Goal: Transaction & Acquisition: Obtain resource

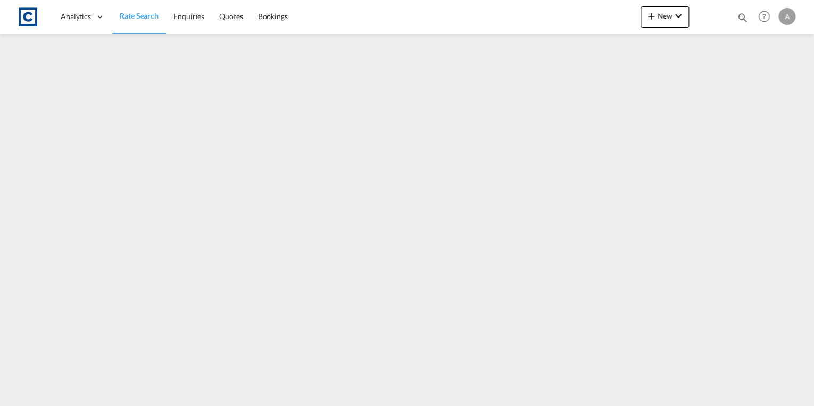
click at [140, 12] on span "Rate Search" at bounding box center [139, 15] width 39 height 9
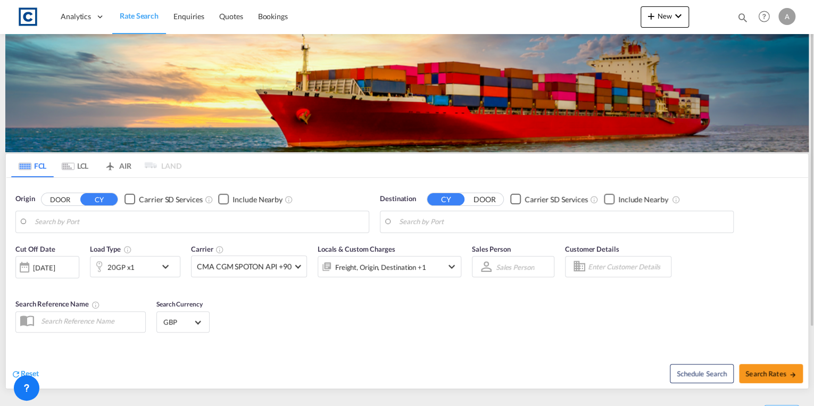
type input "GB-WA11, St. Helens"
type input "Jebel Ali, AEJEA"
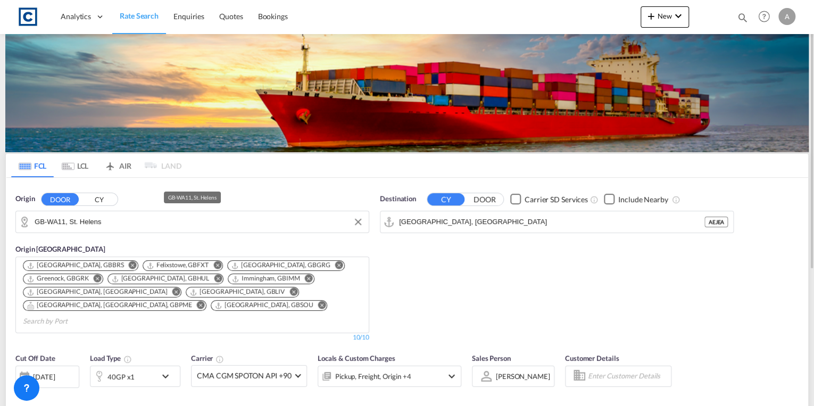
click at [186, 220] on input "GB-WA11, St. Helens" at bounding box center [199, 222] width 329 height 16
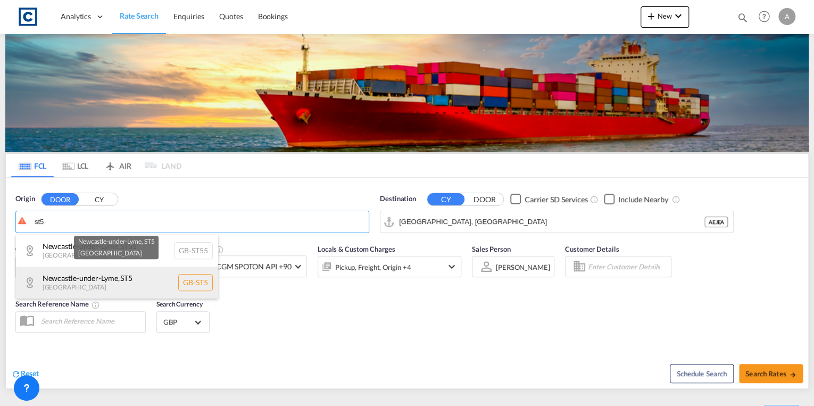
click at [145, 276] on div "Newcastle-under-Lyme , ST5 United Kingdom GB-ST5" at bounding box center [117, 283] width 202 height 32
type input "GB-ST5, [GEOGRAPHIC_DATA]"
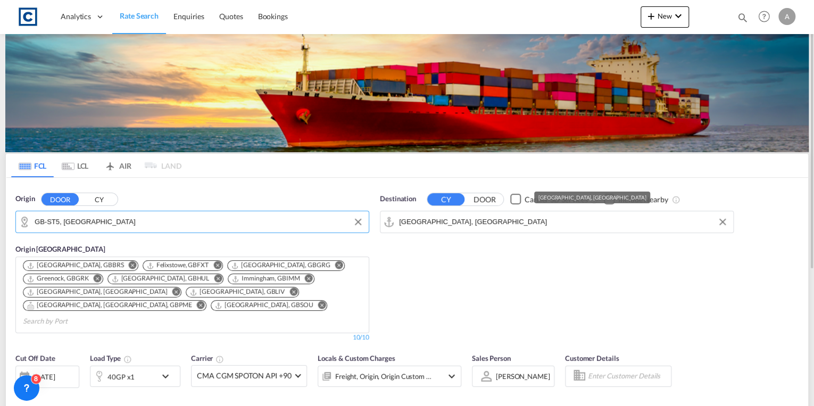
click at [428, 219] on input "Jebel Ali, AEJEA" at bounding box center [563, 222] width 329 height 16
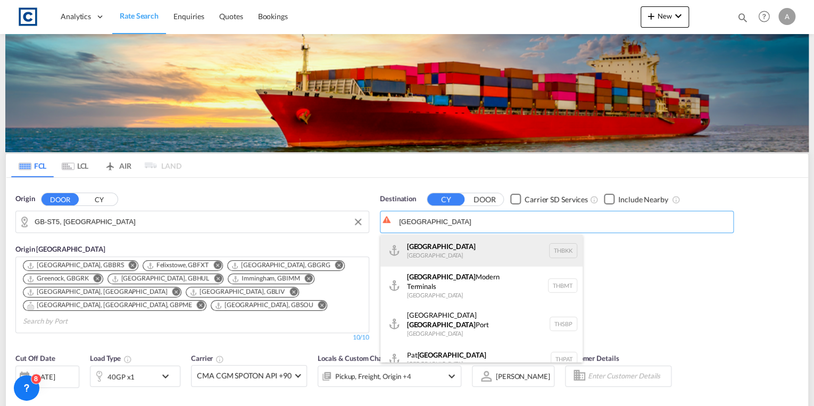
click at [444, 247] on div "Bangkok Thailand THBKK" at bounding box center [481, 251] width 202 height 32
type input "[GEOGRAPHIC_DATA], THBKK"
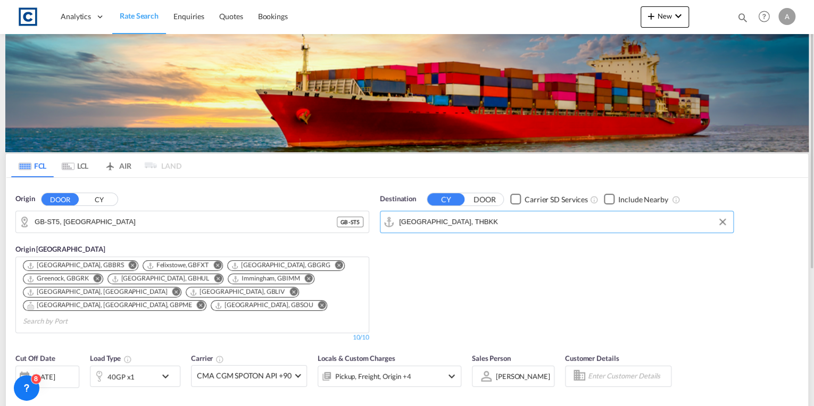
scroll to position [85, 0]
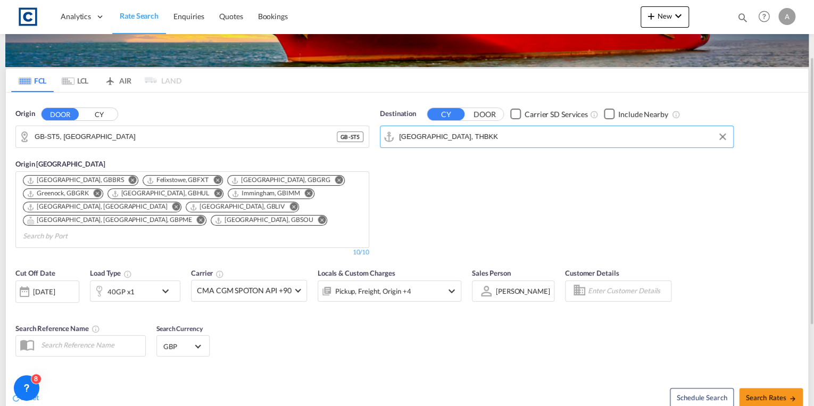
click at [169, 285] on md-icon "icon-chevron-down" at bounding box center [168, 291] width 18 height 13
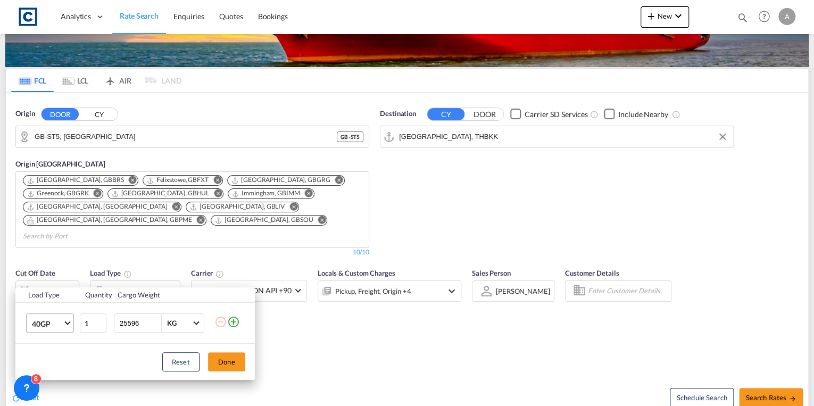
click at [64, 320] on md-select-value "40GP" at bounding box center [52, 323] width 43 height 18
click at [49, 281] on div "20GP" at bounding box center [40, 277] width 19 height 11
click at [226, 361] on button "Done" at bounding box center [226, 361] width 37 height 19
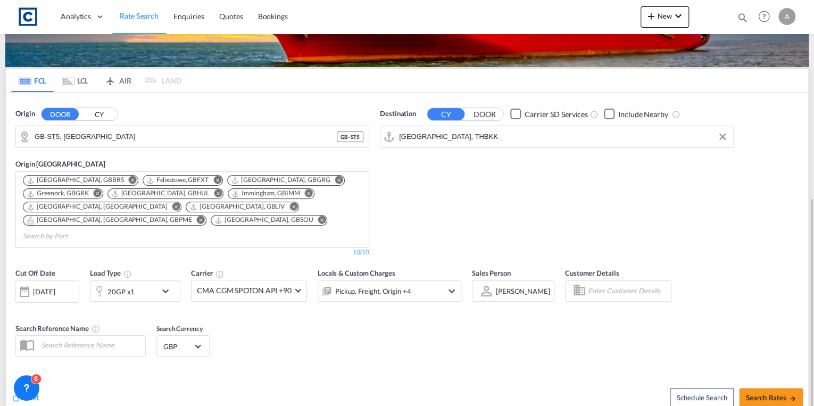
scroll to position [170, 0]
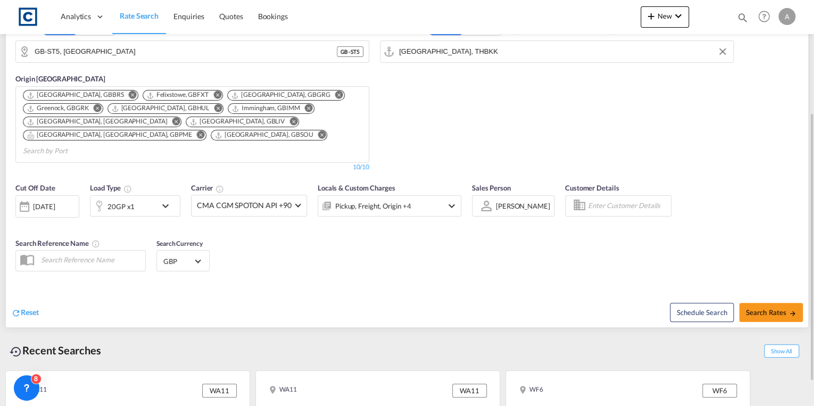
click at [55, 202] on div "[DATE]" at bounding box center [44, 207] width 22 height 10
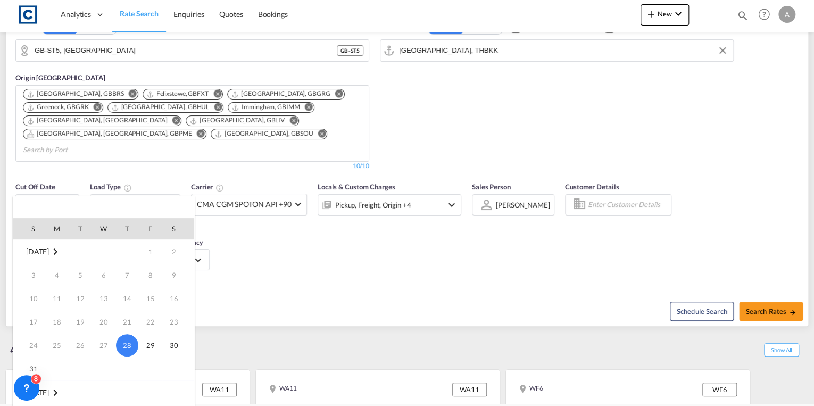
scroll to position [43, 0]
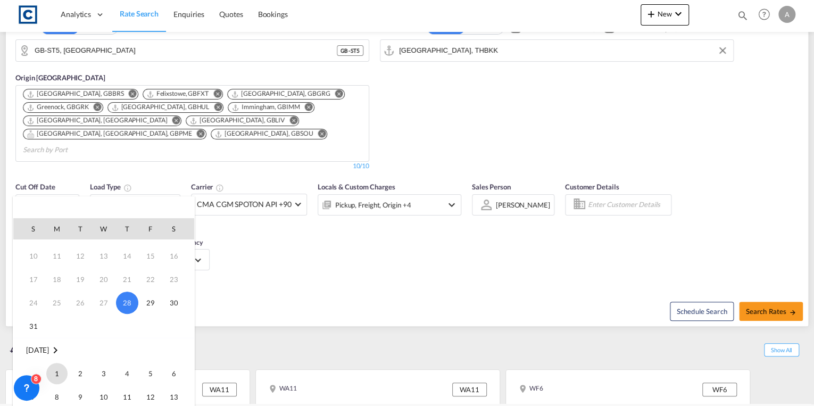
click at [56, 368] on span "1" at bounding box center [56, 373] width 21 height 21
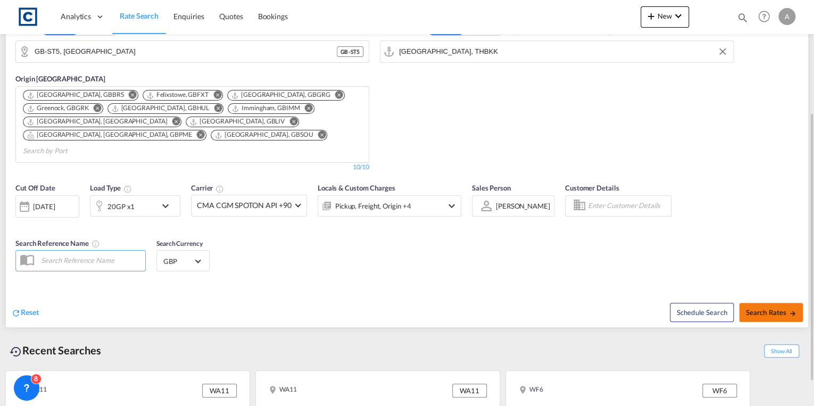
click at [770, 308] on span "Search Rates" at bounding box center [770, 312] width 51 height 9
type input "ST5 to THBKK / [DATE]"
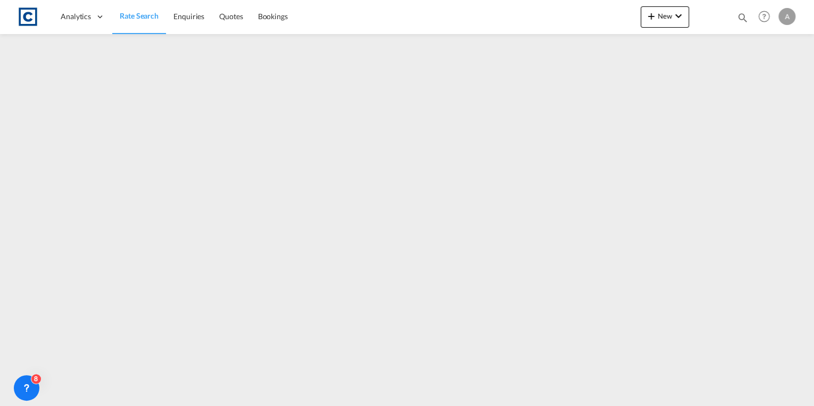
click at [141, 16] on span "Rate Search" at bounding box center [139, 15] width 39 height 9
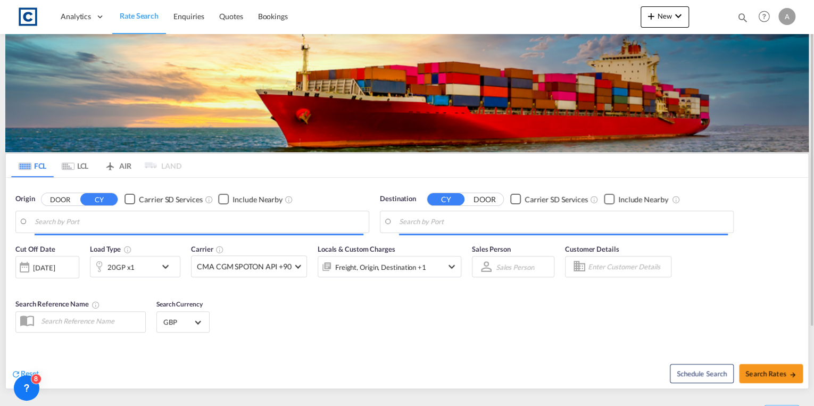
type input "GB-ST5, [GEOGRAPHIC_DATA]"
type input "[GEOGRAPHIC_DATA], THBKK"
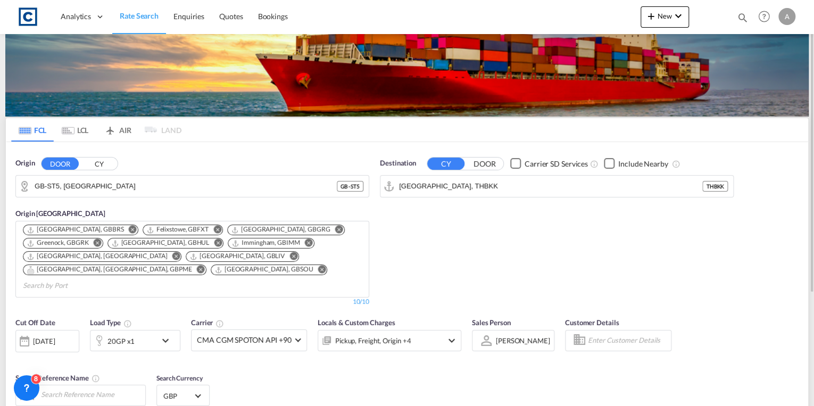
scroll to position [206, 0]
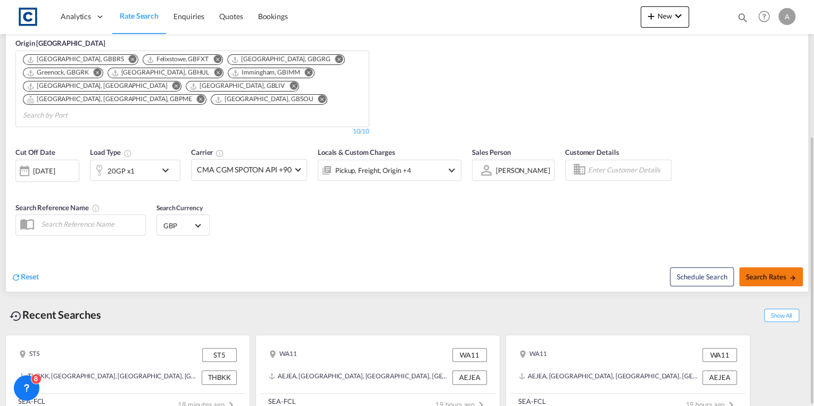
click at [755, 272] on span "Search Rates" at bounding box center [770, 276] width 51 height 9
type input "ST5 to THBKK / 28 Aug 2025"
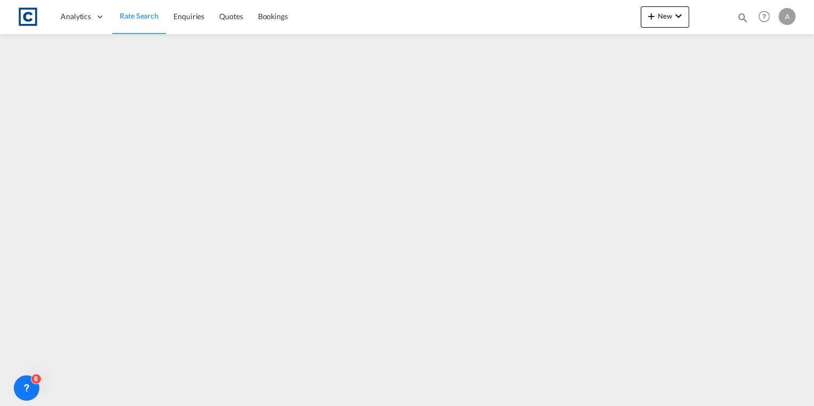
drag, startPoint x: 149, startPoint y: 19, endPoint x: 151, endPoint y: 28, distance: 8.6
click at [149, 19] on span "Rate Search" at bounding box center [139, 15] width 39 height 9
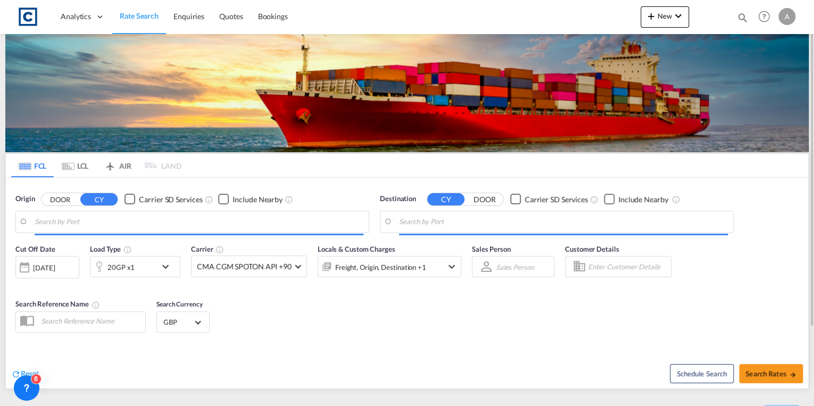
type input "GB-ST5, [GEOGRAPHIC_DATA]"
type input "[GEOGRAPHIC_DATA], THBKK"
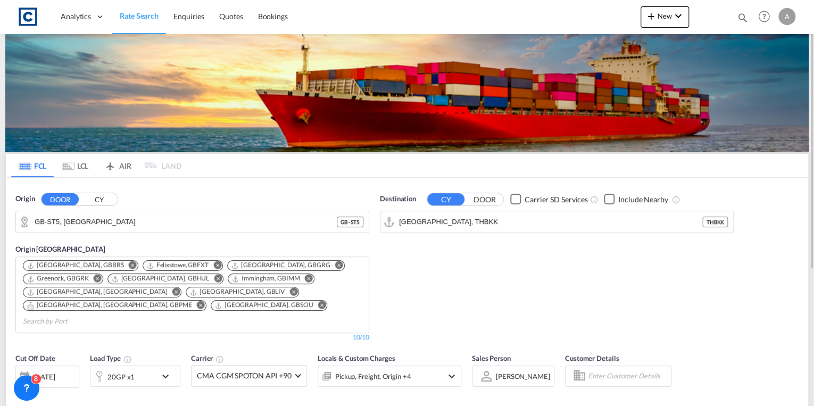
scroll to position [128, 0]
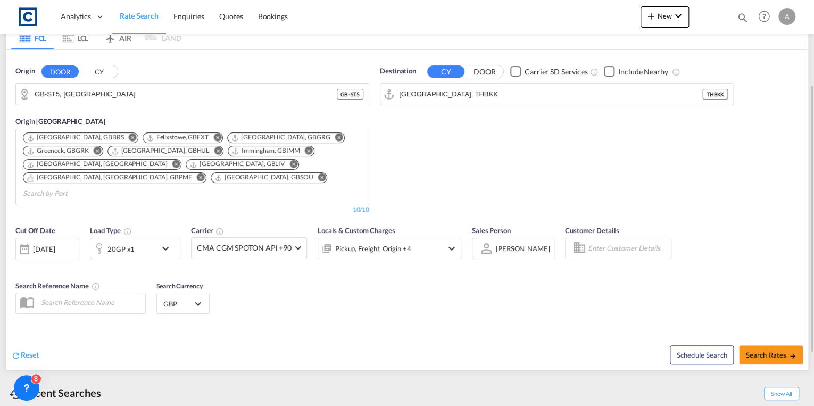
click at [55, 244] on div "[DATE]" at bounding box center [44, 249] width 22 height 10
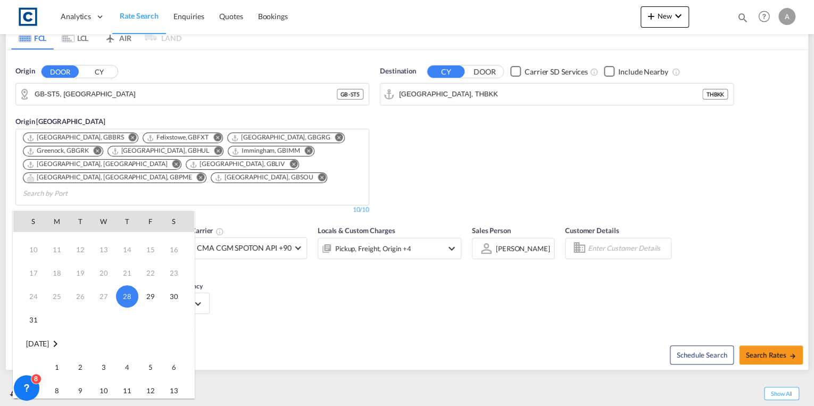
scroll to position [85, 0]
click at [51, 324] on span "1" at bounding box center [56, 323] width 21 height 21
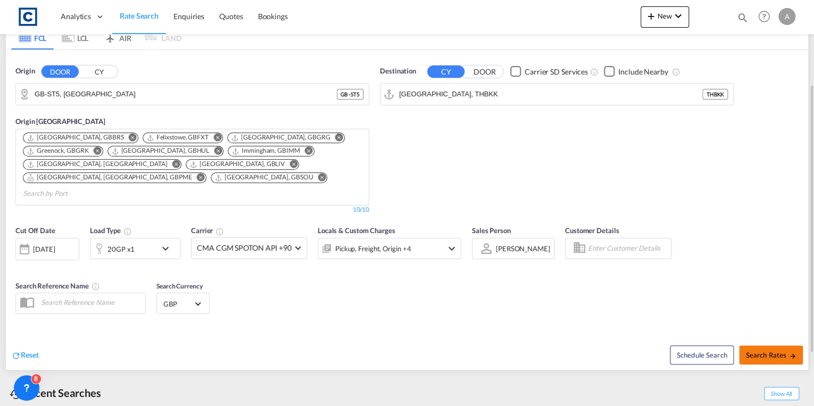
click at [759, 351] on span "Search Rates" at bounding box center [770, 355] width 51 height 9
type input "ST5 to THBKK / [DATE]"
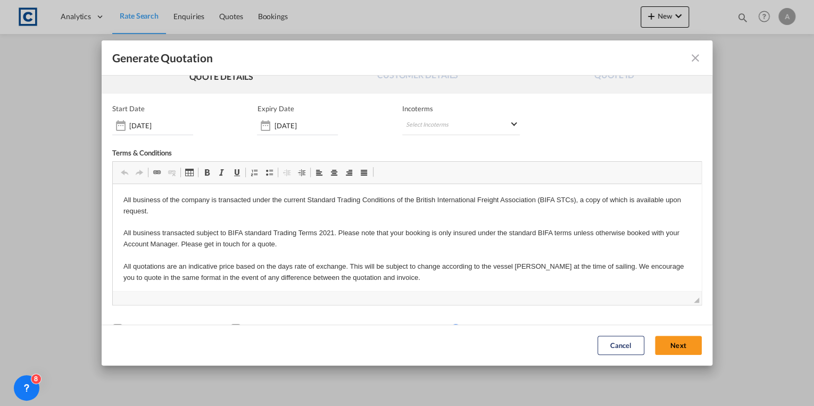
scroll to position [54, 0]
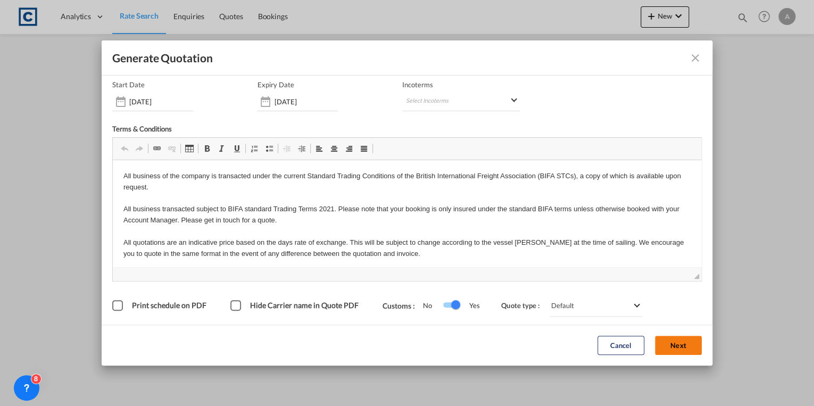
click at [665, 348] on button "Next" at bounding box center [678, 345] width 47 height 19
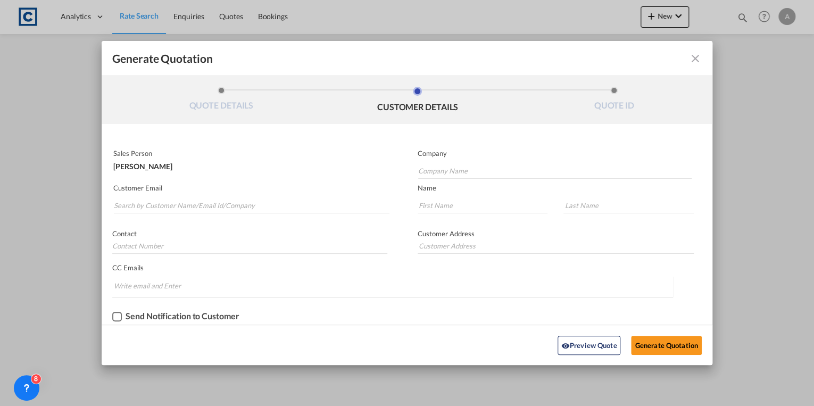
scroll to position [0, 0]
click at [175, 204] on input "Search by Customer Name/Email Id/Company" at bounding box center [252, 205] width 276 height 16
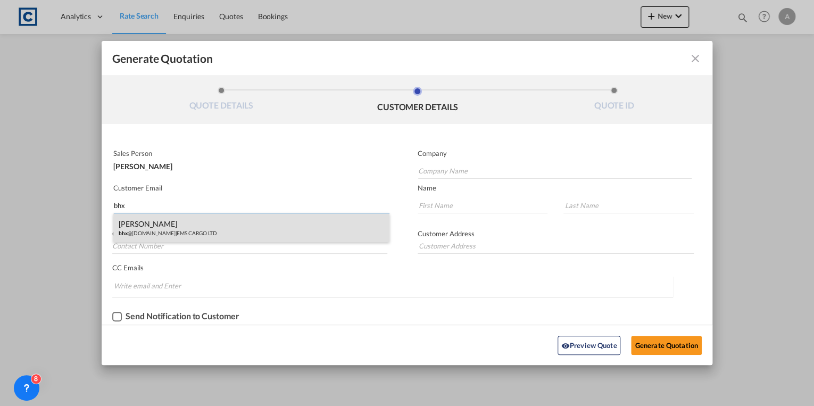
type input "bhx"
click at [189, 228] on div "[PERSON_NAME] bhx @[DOMAIN_NAME] | EMS CARGO LTD" at bounding box center [251, 227] width 276 height 29
type input "EMS CARGO LTD"
type input "[EMAIL_ADDRESS][DOMAIN_NAME]"
type input "[PERSON_NAME]"
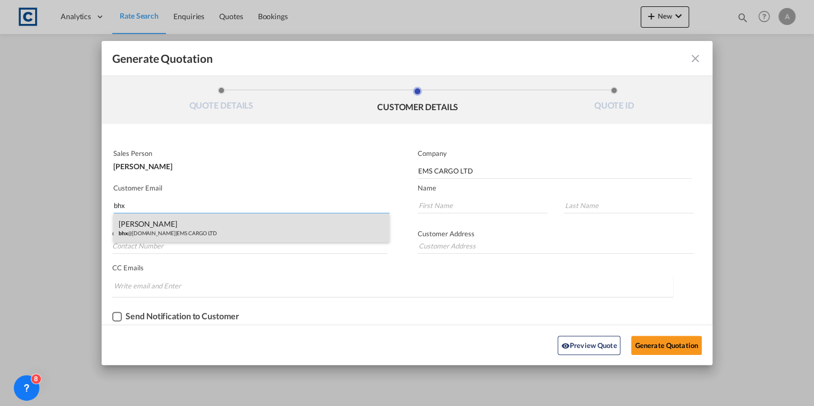
type input "Wynter"
type input "44 .121-711 4806"
type input "[STREET_ADDRESS]"
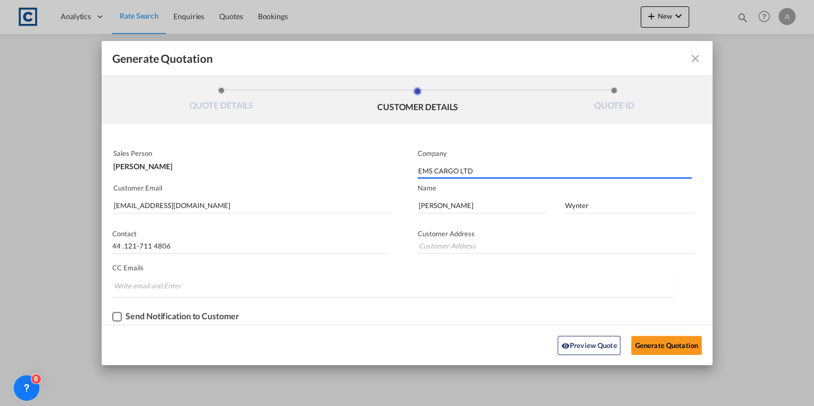
click at [118, 317] on div "Checkbox No Ink" at bounding box center [117, 317] width 10 height 10
type input "[STREET_ADDRESS]"
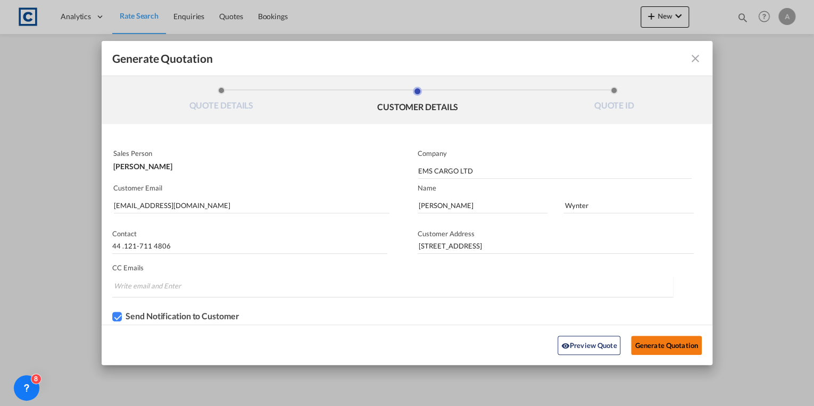
click at [656, 342] on button "Generate Quotation" at bounding box center [666, 345] width 70 height 19
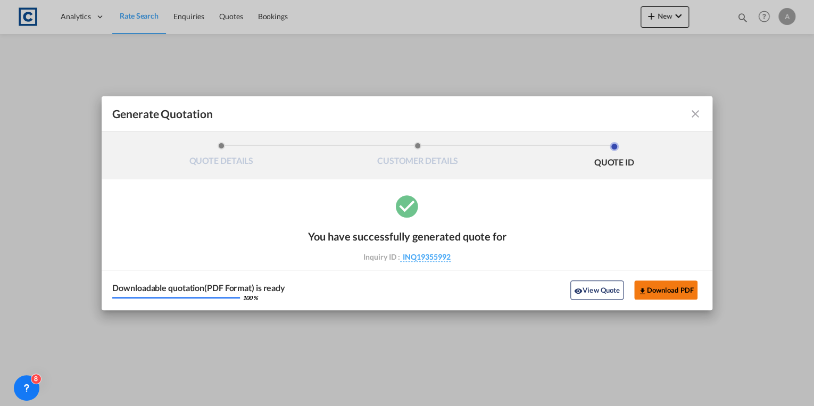
click at [660, 293] on button "Download PDF" at bounding box center [665, 289] width 63 height 19
click at [697, 117] on md-icon "icon-close fg-AAA8AD cursor m-0" at bounding box center [695, 113] width 13 height 13
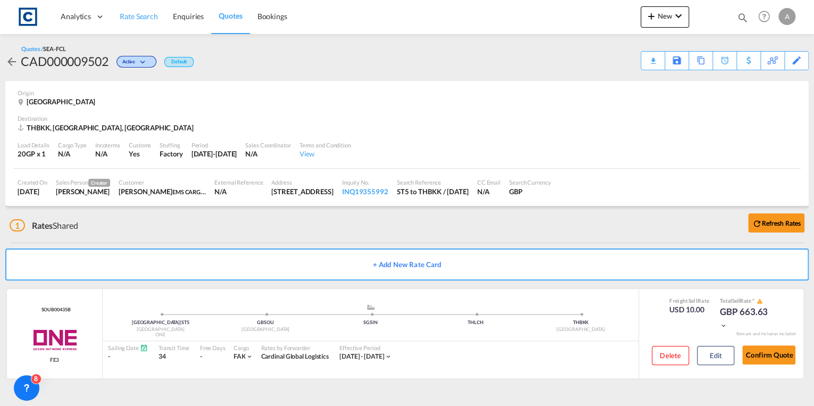
click at [128, 14] on span "Rate Search" at bounding box center [139, 16] width 38 height 9
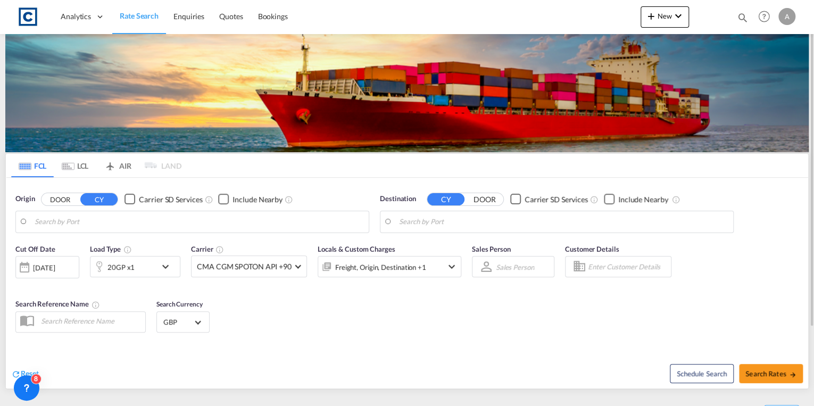
type input "GB-ST5, [GEOGRAPHIC_DATA]"
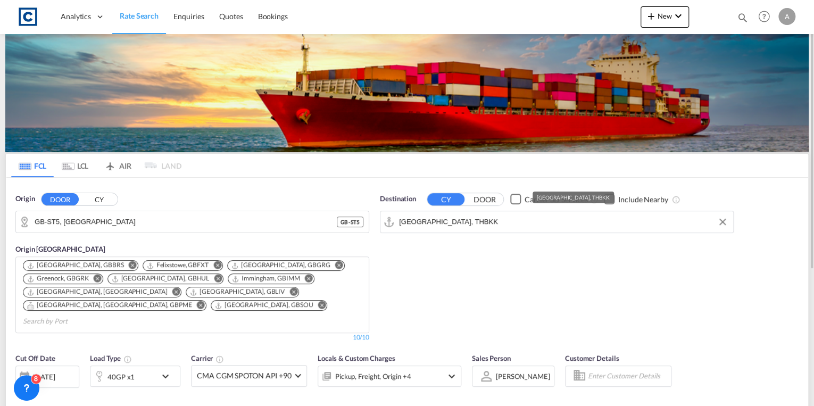
click at [470, 220] on input "[GEOGRAPHIC_DATA], THBKK" at bounding box center [563, 222] width 329 height 16
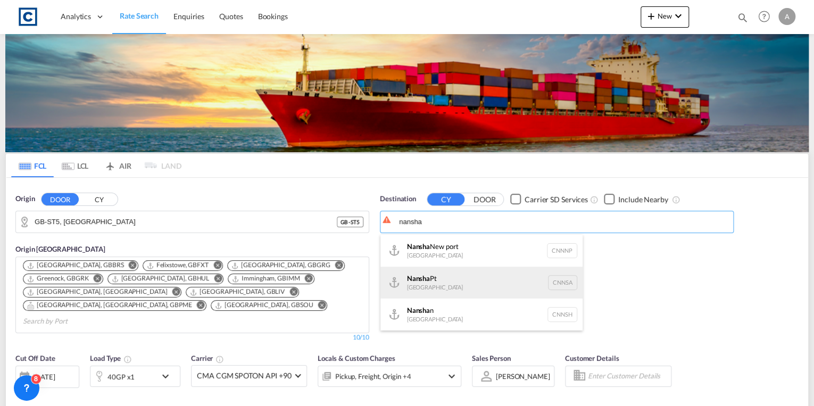
click at [470, 267] on div "Nansha Pt China CNNSA" at bounding box center [481, 283] width 202 height 32
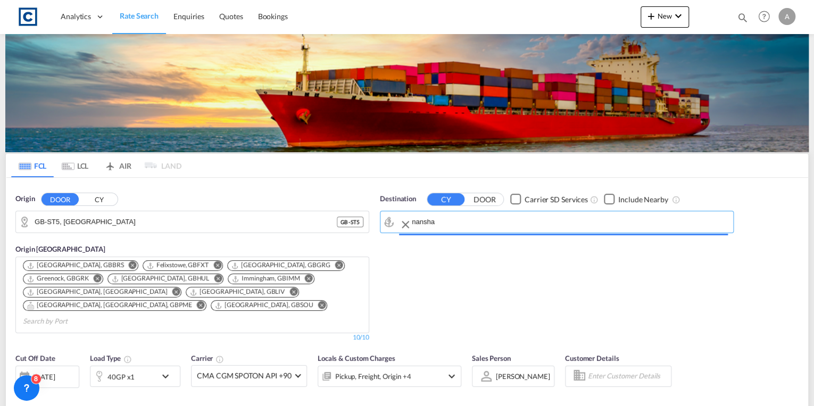
type input "Nansha Pt, CNNSA"
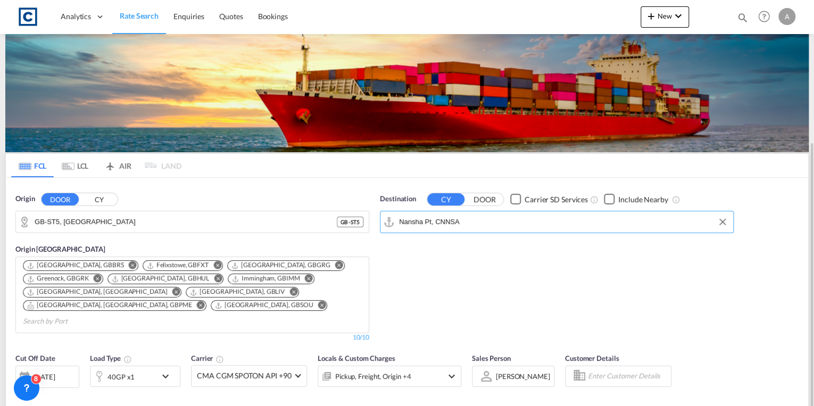
scroll to position [85, 0]
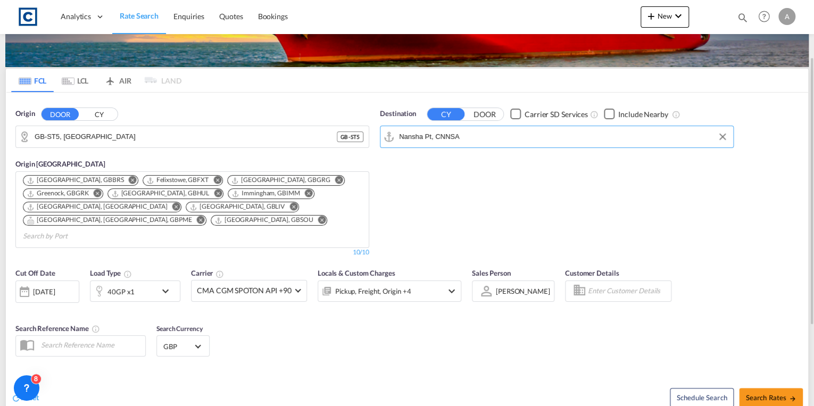
click at [163, 285] on md-icon "icon-chevron-down" at bounding box center [168, 291] width 18 height 13
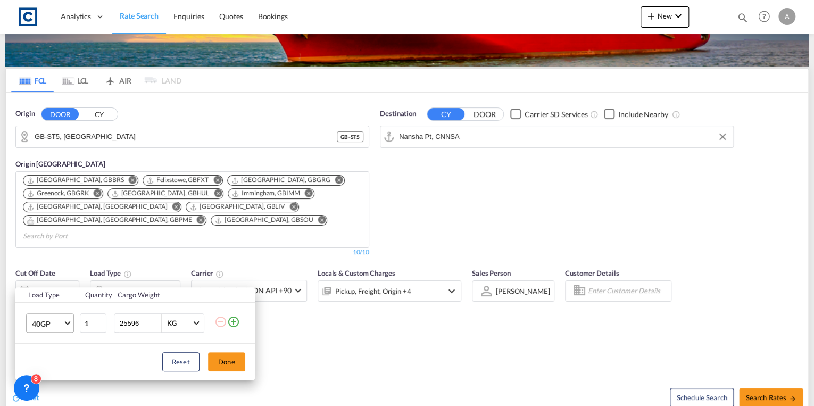
click at [65, 326] on md-select-value "40GP" at bounding box center [52, 323] width 43 height 18
click at [49, 274] on div "20GP" at bounding box center [40, 277] width 19 height 11
click at [223, 367] on button "Done" at bounding box center [226, 361] width 37 height 19
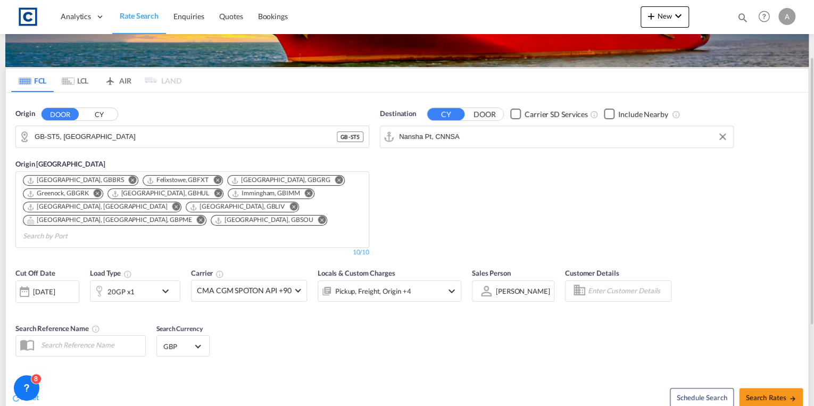
click at [55, 287] on div "[DATE]" at bounding box center [44, 292] width 22 height 10
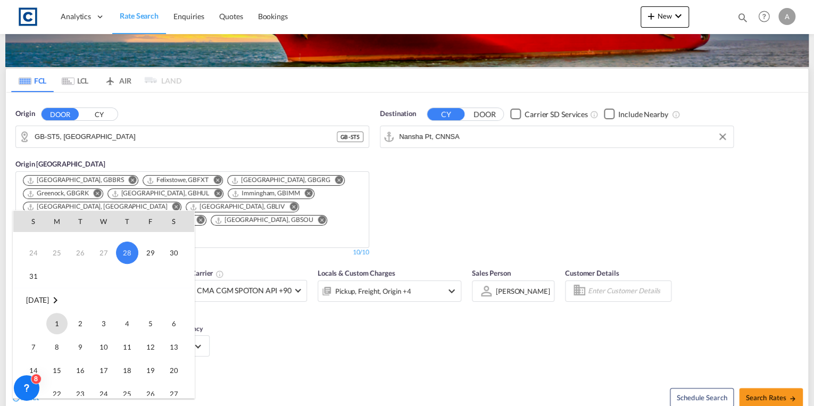
click at [55, 322] on span "1" at bounding box center [56, 323] width 21 height 21
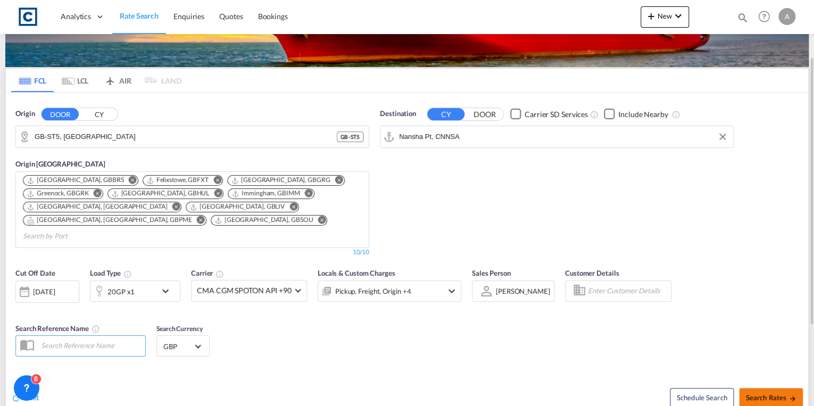
click at [768, 388] on button "Search Rates" at bounding box center [771, 397] width 64 height 19
type input "ST5 to CNNSA / [DATE]"
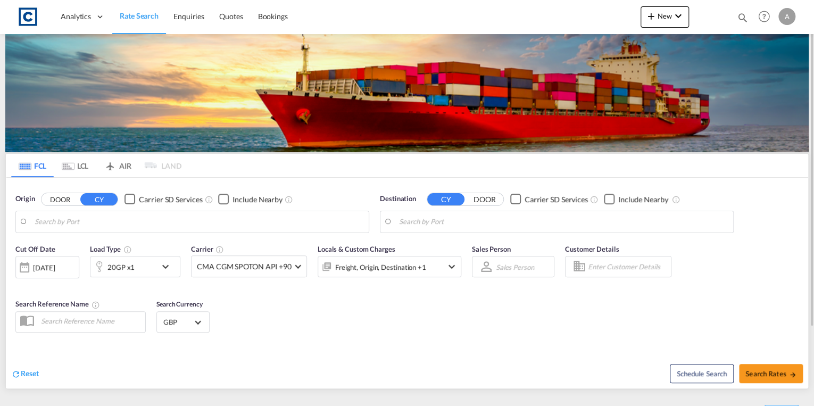
type input "GB-ST5, [GEOGRAPHIC_DATA]"
type input "[GEOGRAPHIC_DATA], THBKK"
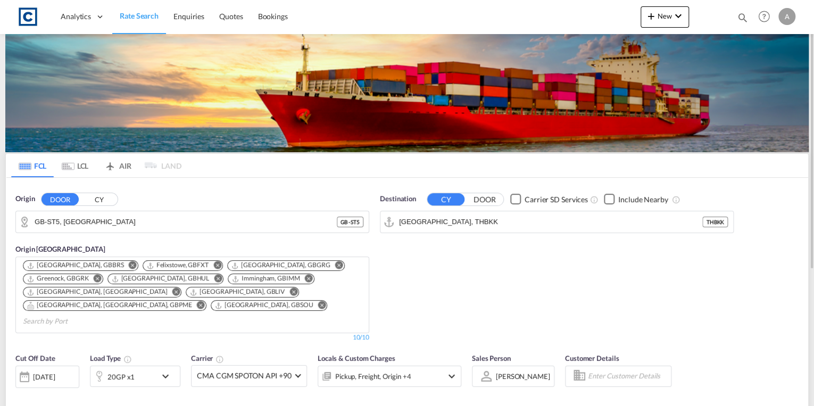
scroll to position [85, 0]
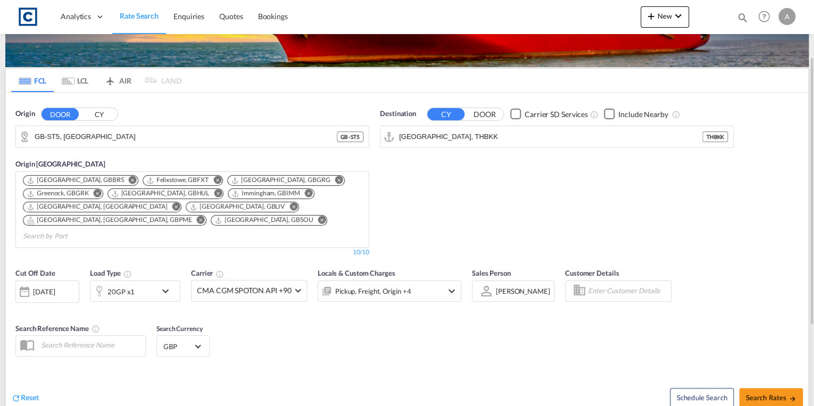
click at [164, 285] on md-icon "icon-chevron-down" at bounding box center [168, 291] width 18 height 13
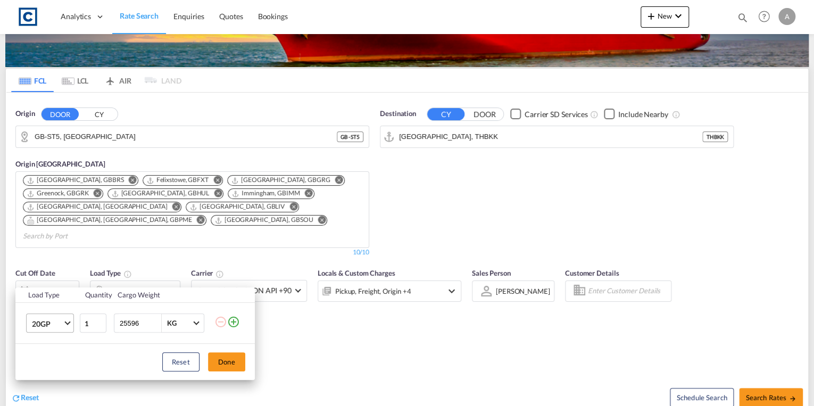
click at [65, 320] on md-select-value "20GP" at bounding box center [52, 323] width 43 height 18
click at [55, 299] on md-option "40GP" at bounding box center [59, 303] width 72 height 26
click at [216, 362] on button "Done" at bounding box center [226, 361] width 37 height 19
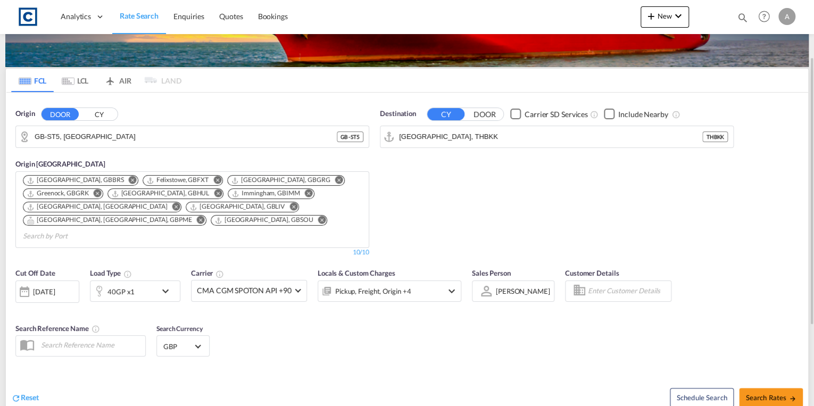
click at [55, 287] on div "[DATE]" at bounding box center [44, 292] width 22 height 10
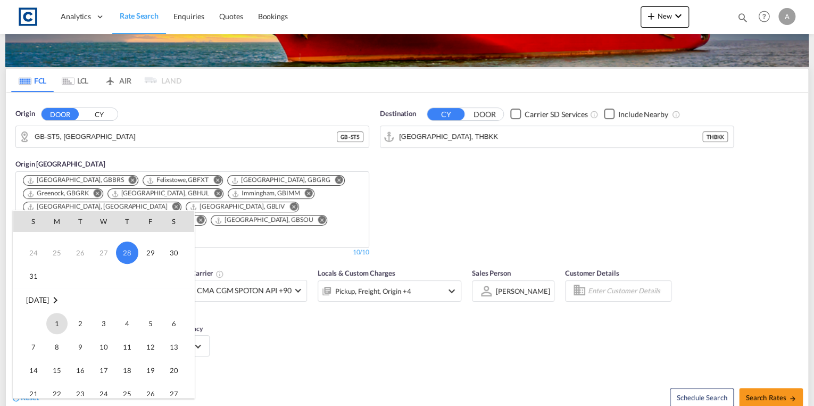
click at [60, 328] on span "1" at bounding box center [56, 323] width 21 height 21
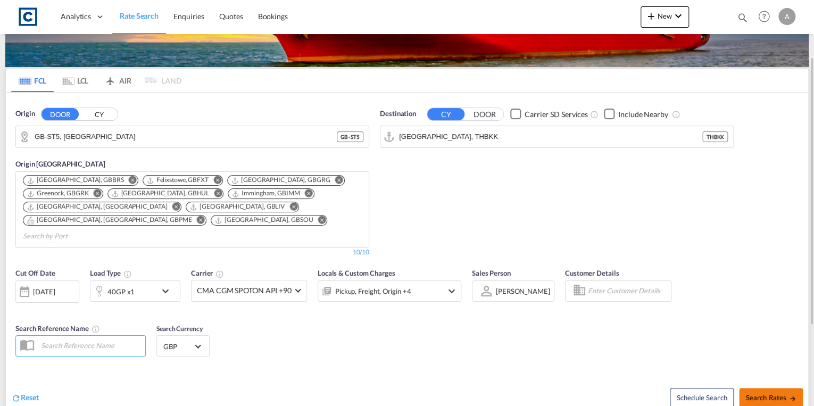
click at [758, 393] on span "Search Rates" at bounding box center [770, 397] width 51 height 9
type input "ST5 to THBKK / [DATE]"
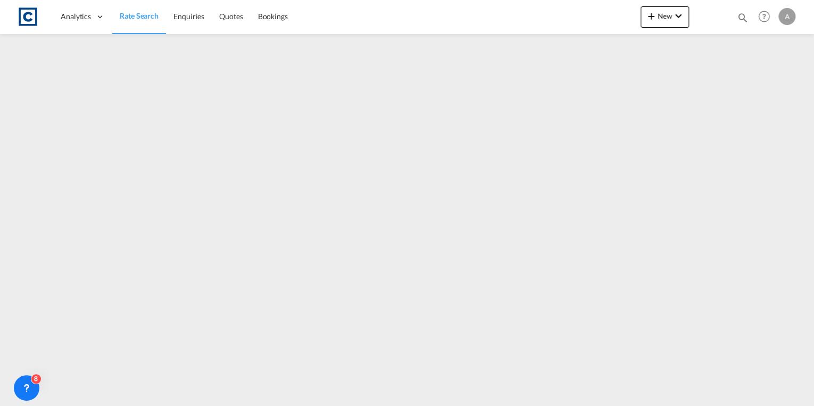
click at [137, 13] on span "Rate Search" at bounding box center [139, 15] width 39 height 9
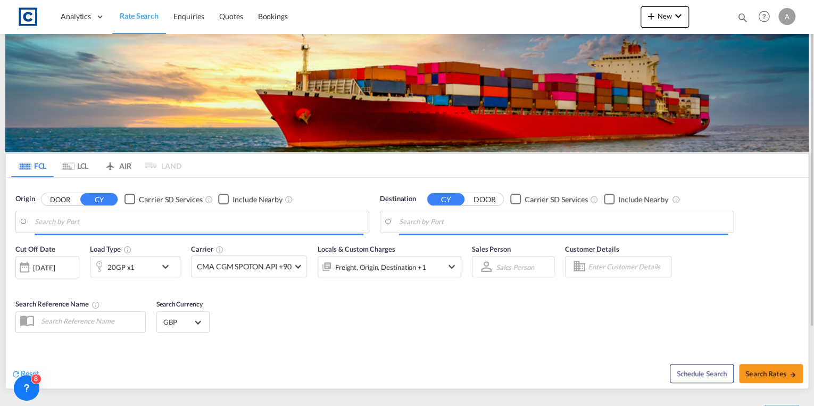
type input "GB-ST5, [GEOGRAPHIC_DATA]"
type input "[GEOGRAPHIC_DATA], THBKK"
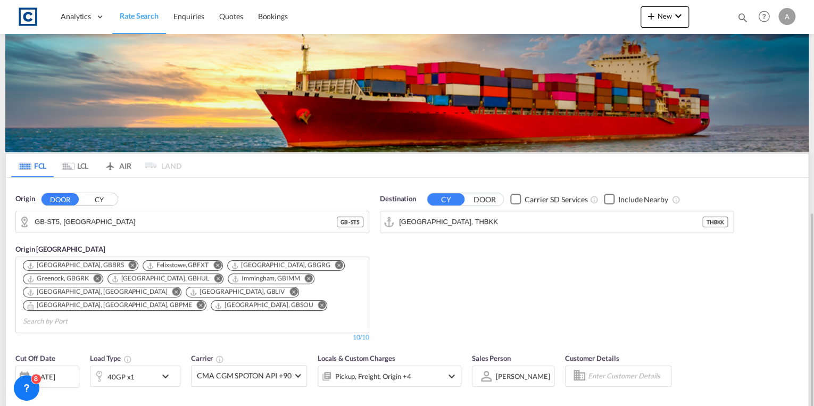
scroll to position [128, 0]
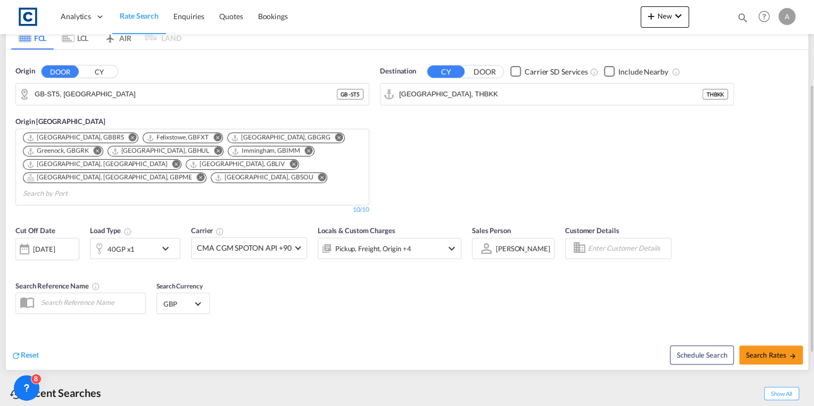
click at [55, 244] on div "[DATE]" at bounding box center [44, 249] width 22 height 10
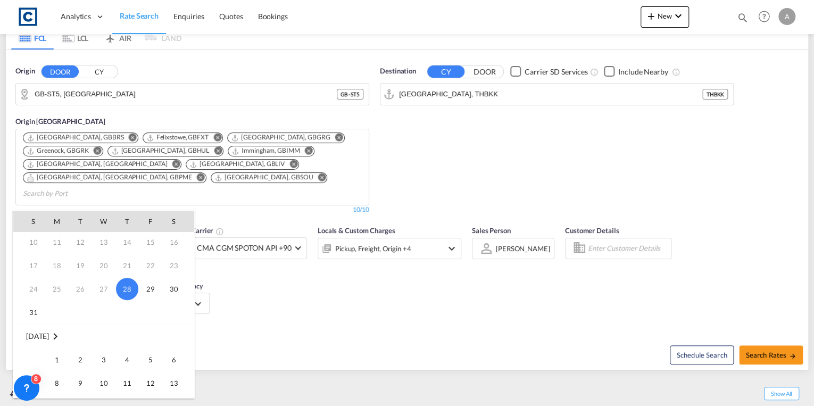
scroll to position [85, 0]
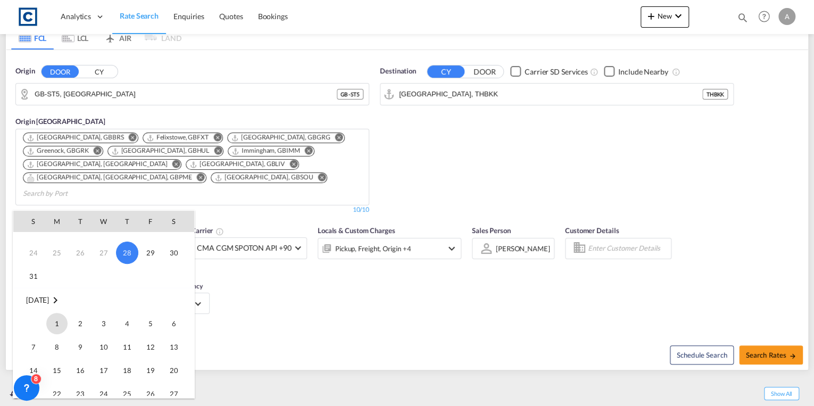
click at [55, 321] on span "1" at bounding box center [56, 323] width 21 height 21
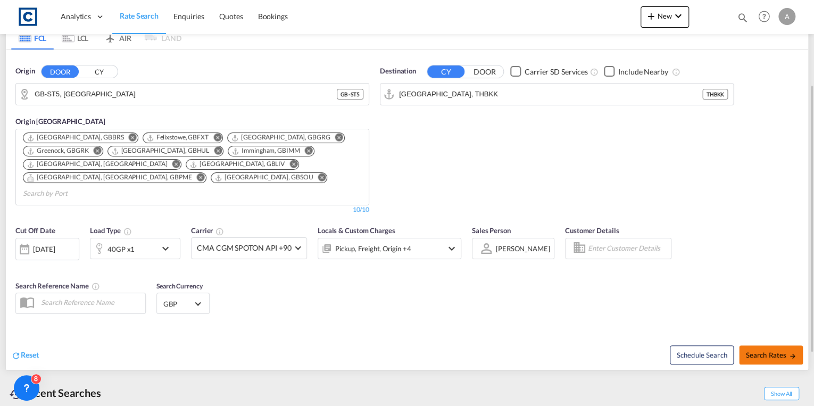
click at [789, 352] on md-icon "icon-arrow-right" at bounding box center [792, 355] width 7 height 7
type input "ST5 to THBKK / [DATE]"
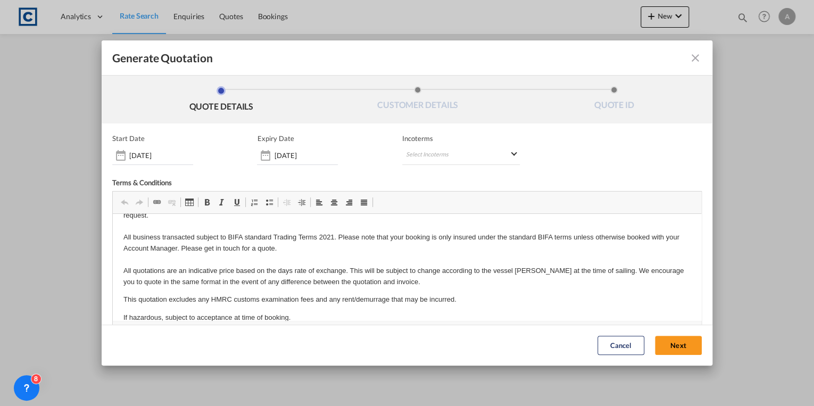
scroll to position [39, 0]
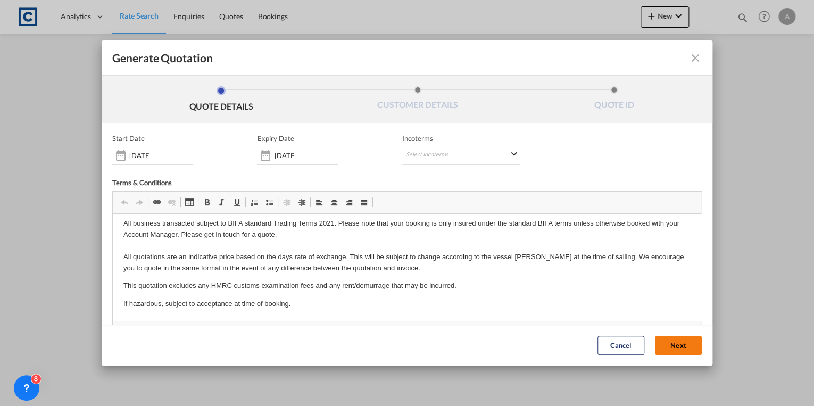
click at [663, 343] on button "Next" at bounding box center [678, 345] width 47 height 19
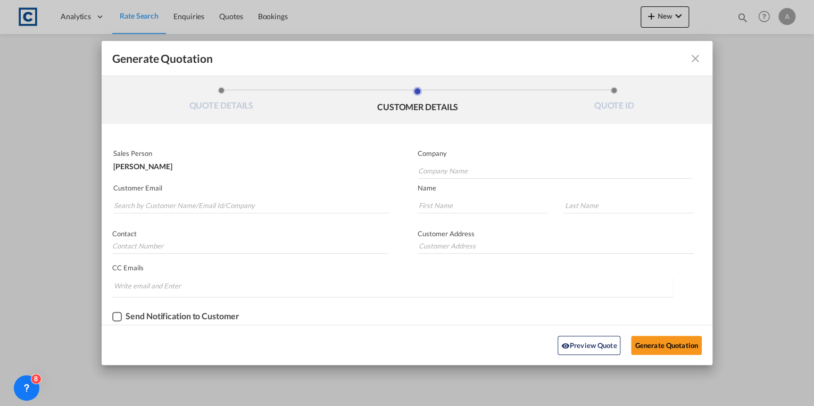
scroll to position [0, 0]
click at [242, 204] on input "Search by Customer Name/Email Id/Company" at bounding box center [252, 205] width 276 height 16
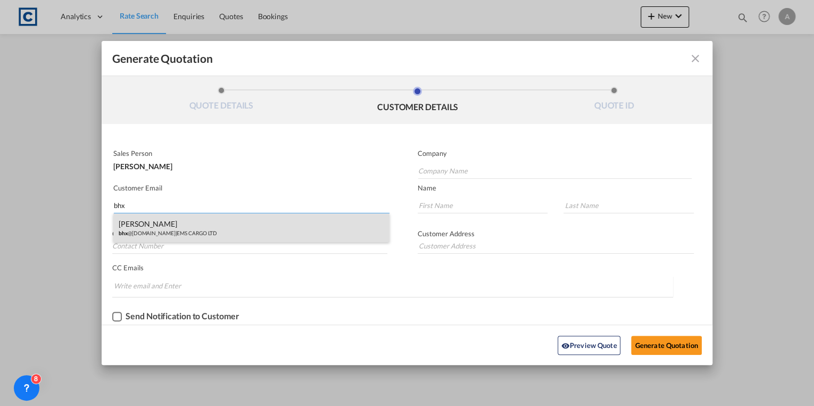
type input "bhx"
click at [243, 228] on div "[PERSON_NAME] bhx @[DOMAIN_NAME] | EMS CARGO LTD" at bounding box center [251, 227] width 276 height 29
type input "EMS CARGO LTD"
type input "[EMAIL_ADDRESS][DOMAIN_NAME]"
type input "[PERSON_NAME]"
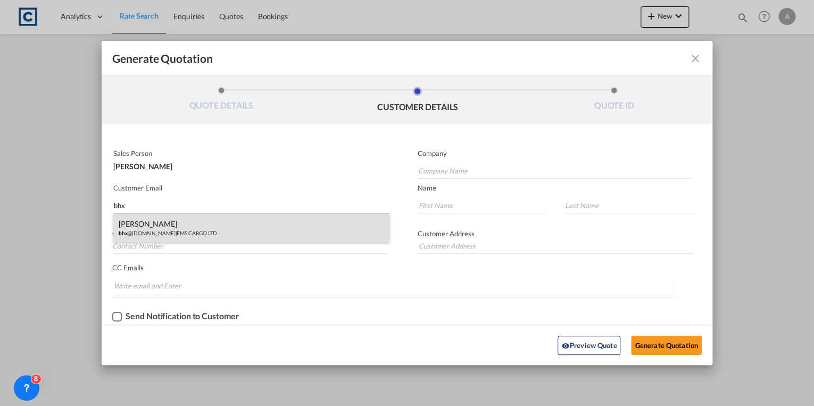
type input "Wynter"
type input "44 .121-711 4806"
type input "[STREET_ADDRESS]"
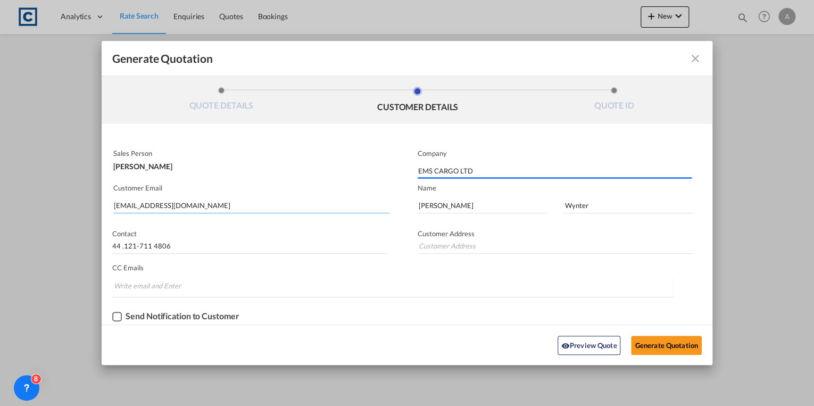
type input "[STREET_ADDRESS]"
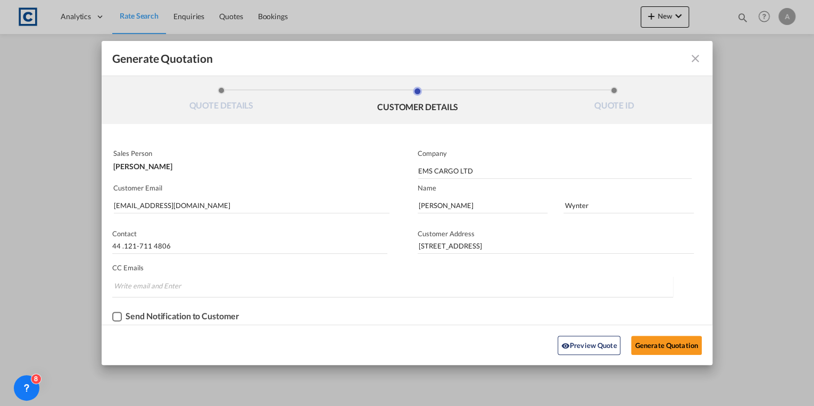
click at [120, 316] on div "Checkbox No Ink" at bounding box center [117, 317] width 10 height 10
click at [653, 338] on button "Generate Quotation" at bounding box center [666, 345] width 70 height 19
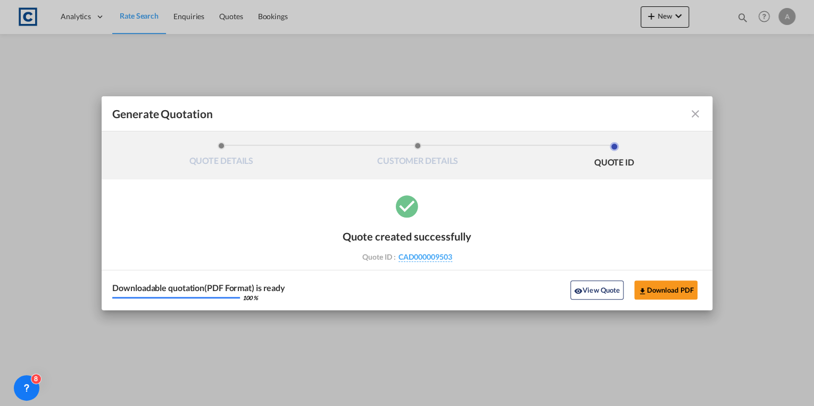
drag, startPoint x: 692, startPoint y: 114, endPoint x: 283, endPoint y: 20, distance: 419.6
click at [693, 113] on md-icon "icon-close fg-AAA8AD cursor m-0" at bounding box center [695, 113] width 13 height 13
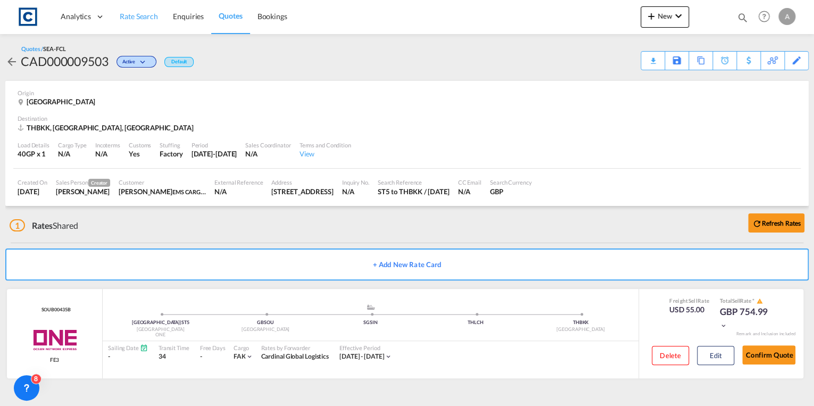
click at [138, 12] on span "Rate Search" at bounding box center [139, 16] width 38 height 9
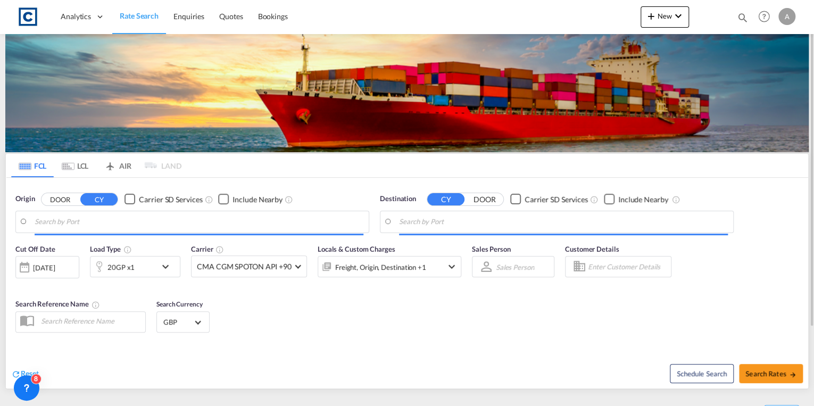
type input "GB-ST5, [GEOGRAPHIC_DATA]"
type input "Nansha Pt, CNNSA"
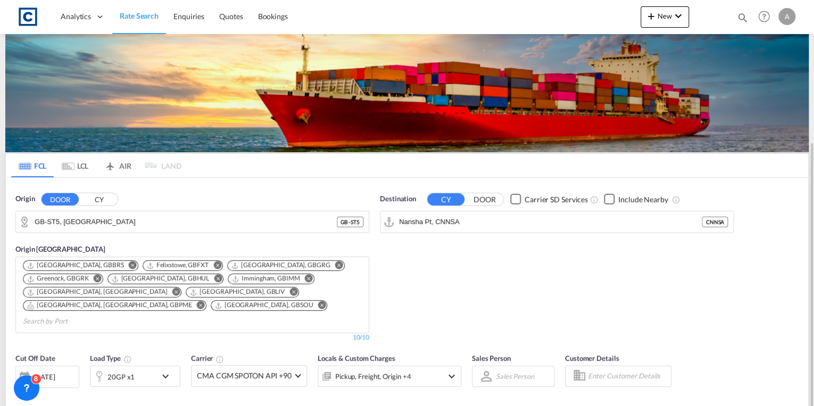
scroll to position [85, 0]
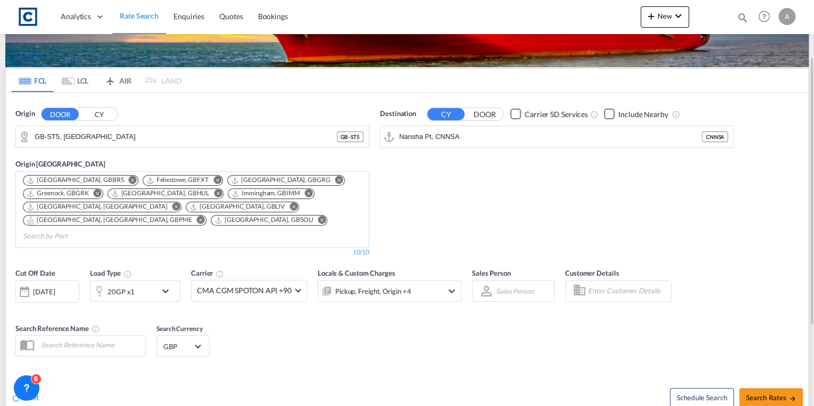
click at [166, 285] on md-icon "icon-chevron-down" at bounding box center [168, 291] width 18 height 13
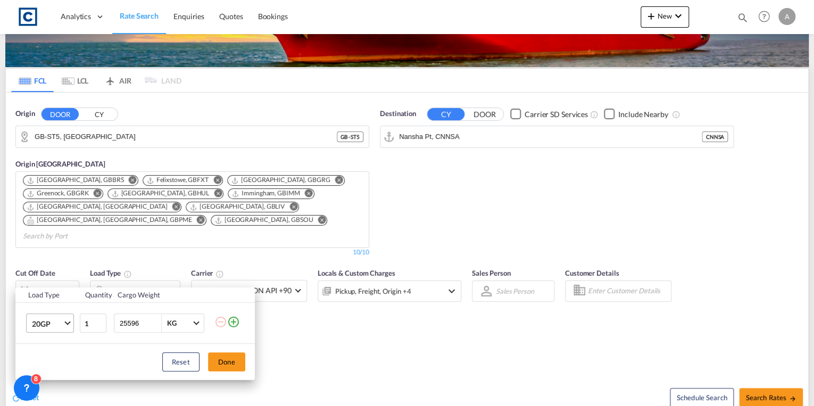
click at [57, 319] on span "20GP" at bounding box center [47, 324] width 31 height 11
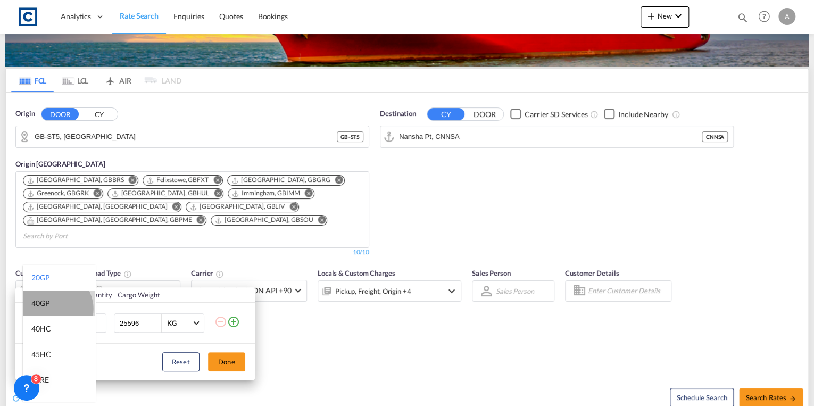
click at [54, 309] on md-option "40GP" at bounding box center [59, 303] width 72 height 26
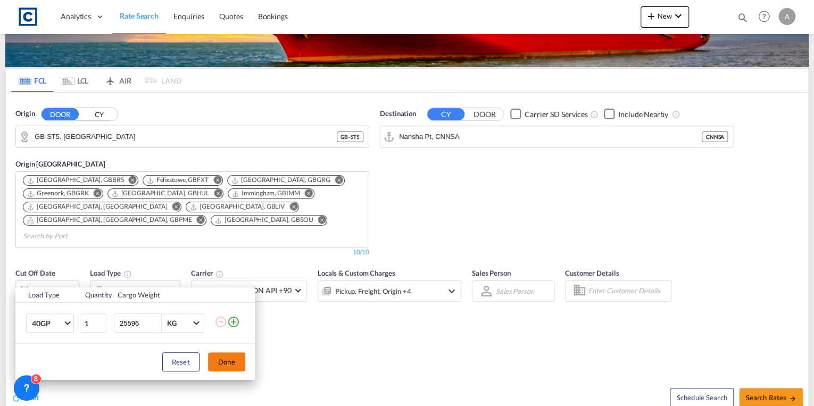
click at [224, 357] on button "Done" at bounding box center [226, 361] width 37 height 19
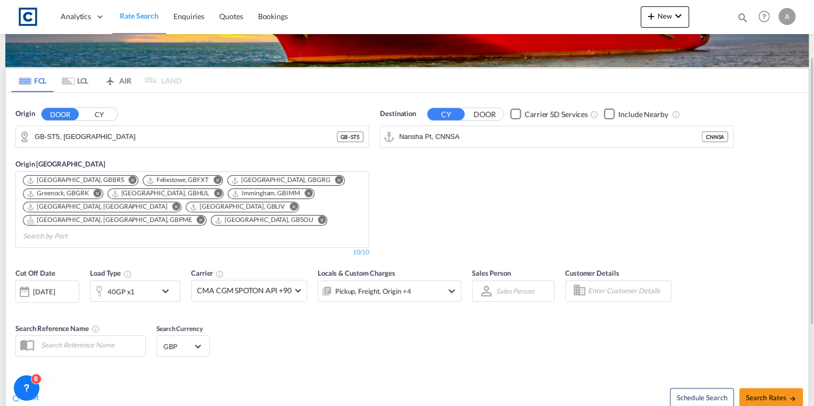
click at [55, 287] on div "[DATE]" at bounding box center [44, 292] width 22 height 10
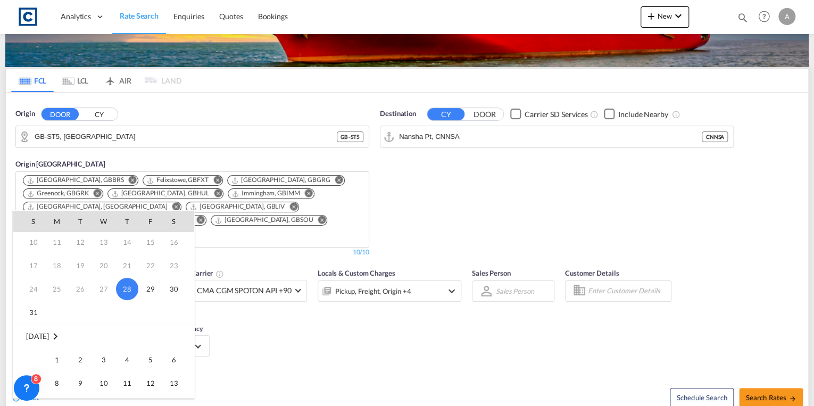
scroll to position [128, 0]
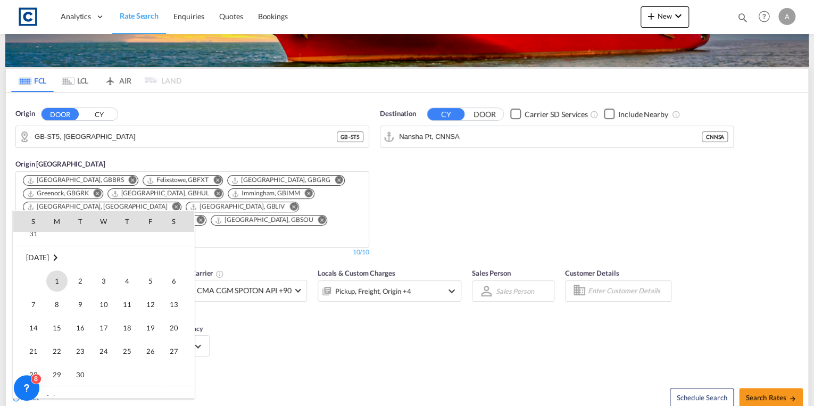
click at [56, 280] on span "1" at bounding box center [56, 280] width 21 height 21
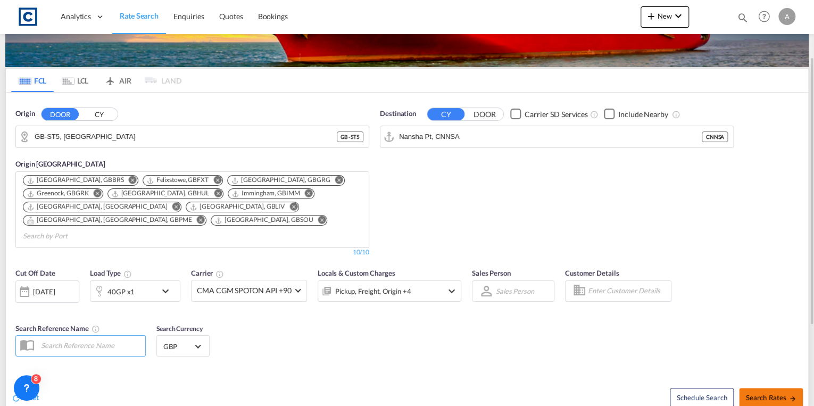
click at [760, 393] on span "Search Rates" at bounding box center [770, 397] width 51 height 9
type input "ST5 to CNNSA / [DATE]"
